Goal: Information Seeking & Learning: Learn about a topic

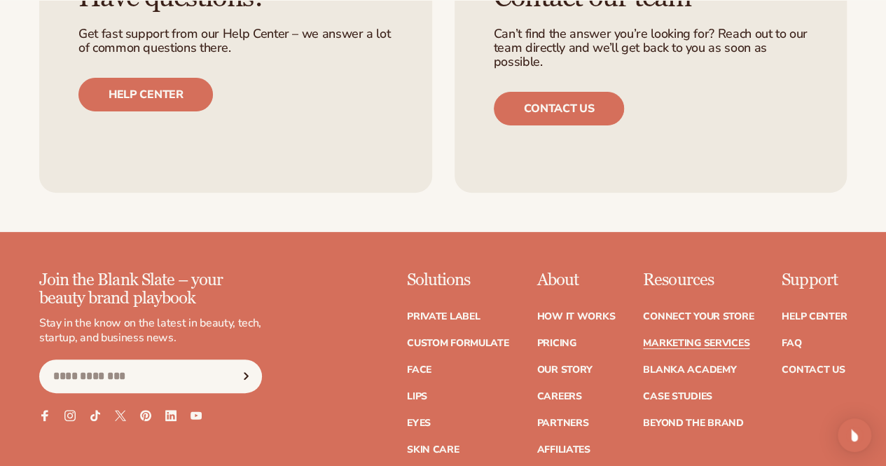
scroll to position [2941, 0]
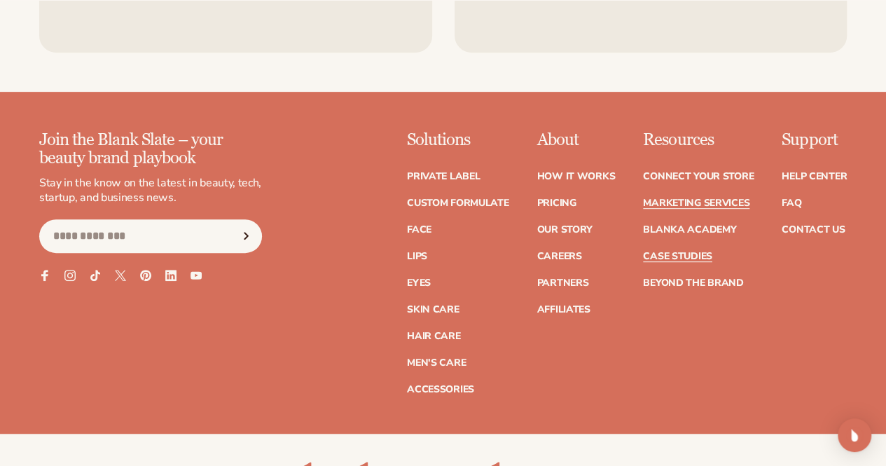
click at [643, 251] on link "Case Studies" at bounding box center [677, 256] width 69 height 10
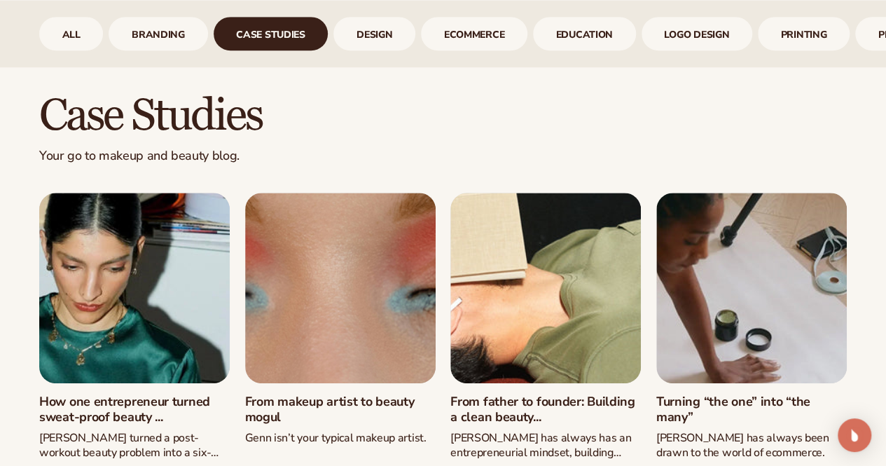
scroll to position [616, 0]
